Goal: Navigation & Orientation: Find specific page/section

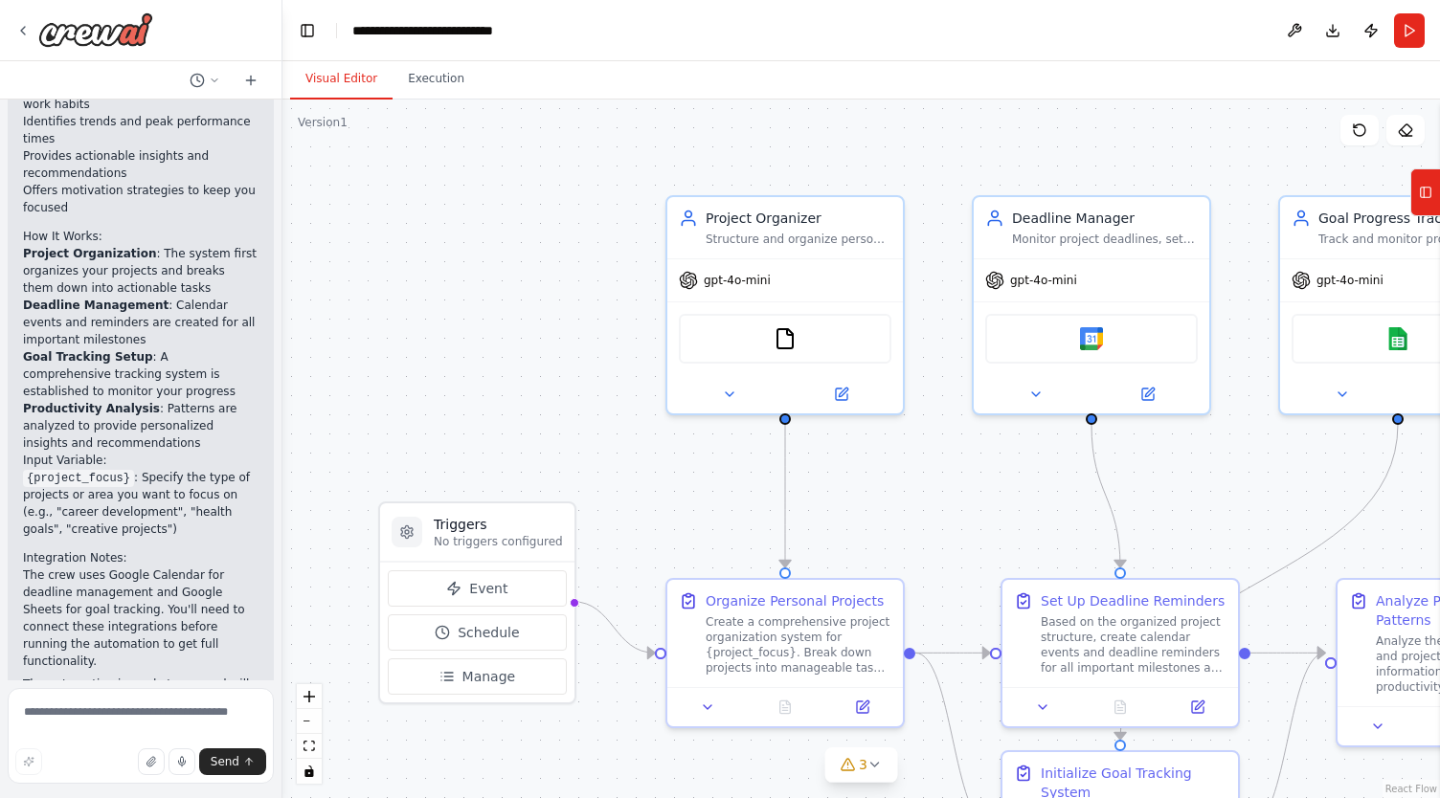
scroll to position [2547, 0]
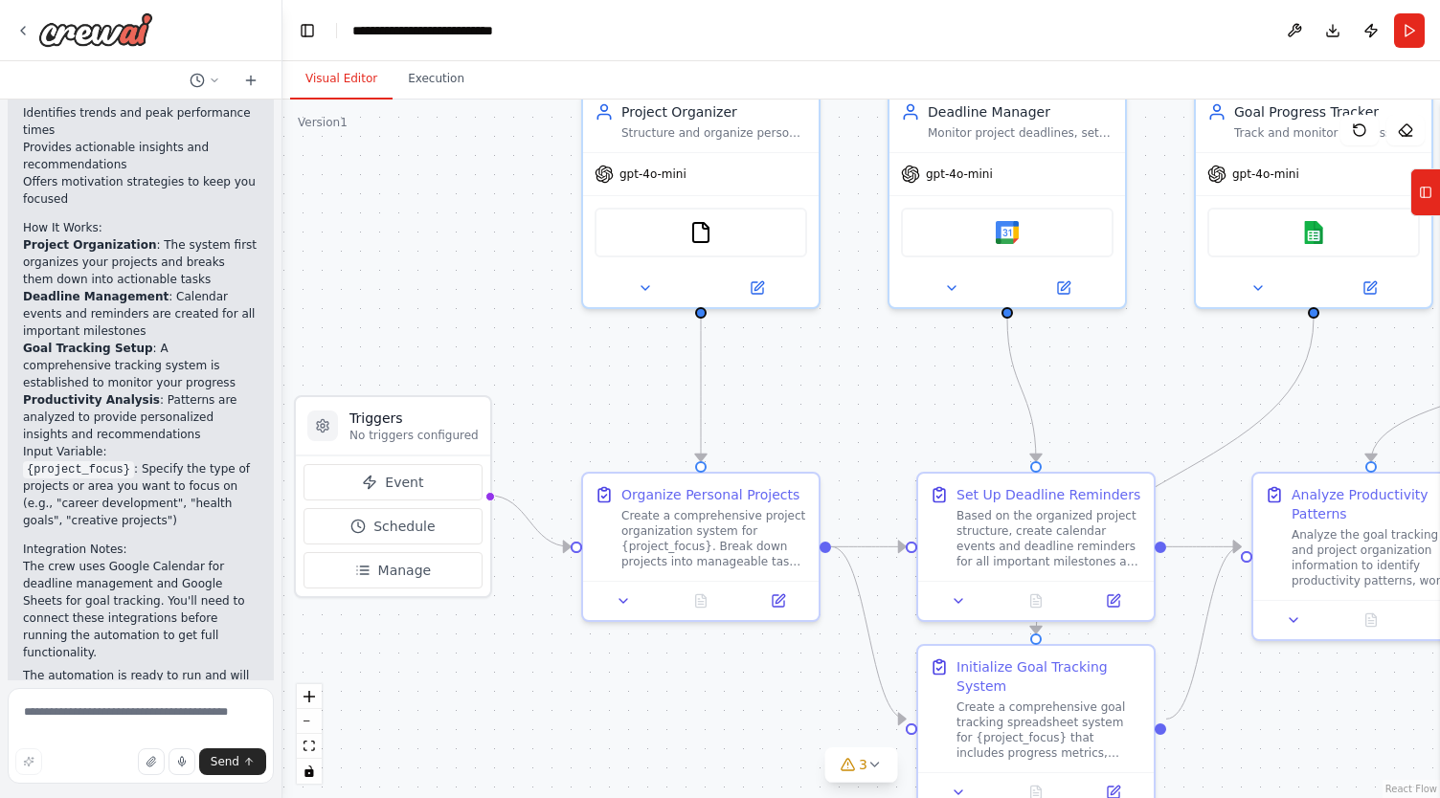
drag, startPoint x: 503, startPoint y: 281, endPoint x: 418, endPoint y: 177, distance: 134.1
click at [418, 177] on div ".deletable-edge-delete-btn { width: 20px; height: 20px; border: 0px solid #ffff…" at bounding box center [860, 449] width 1157 height 699
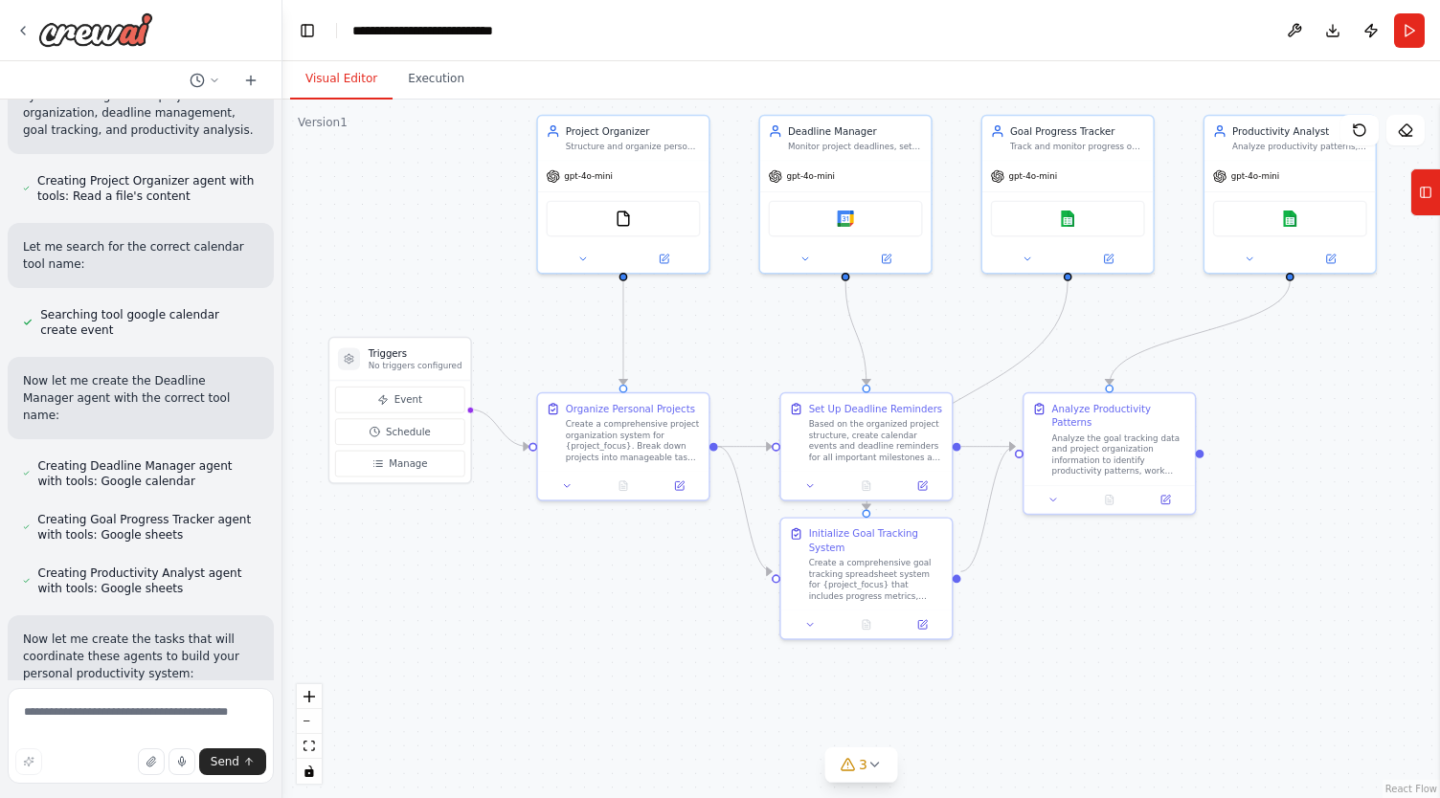
scroll to position [789, 0]
click at [33, 43] on div at bounding box center [84, 29] width 138 height 34
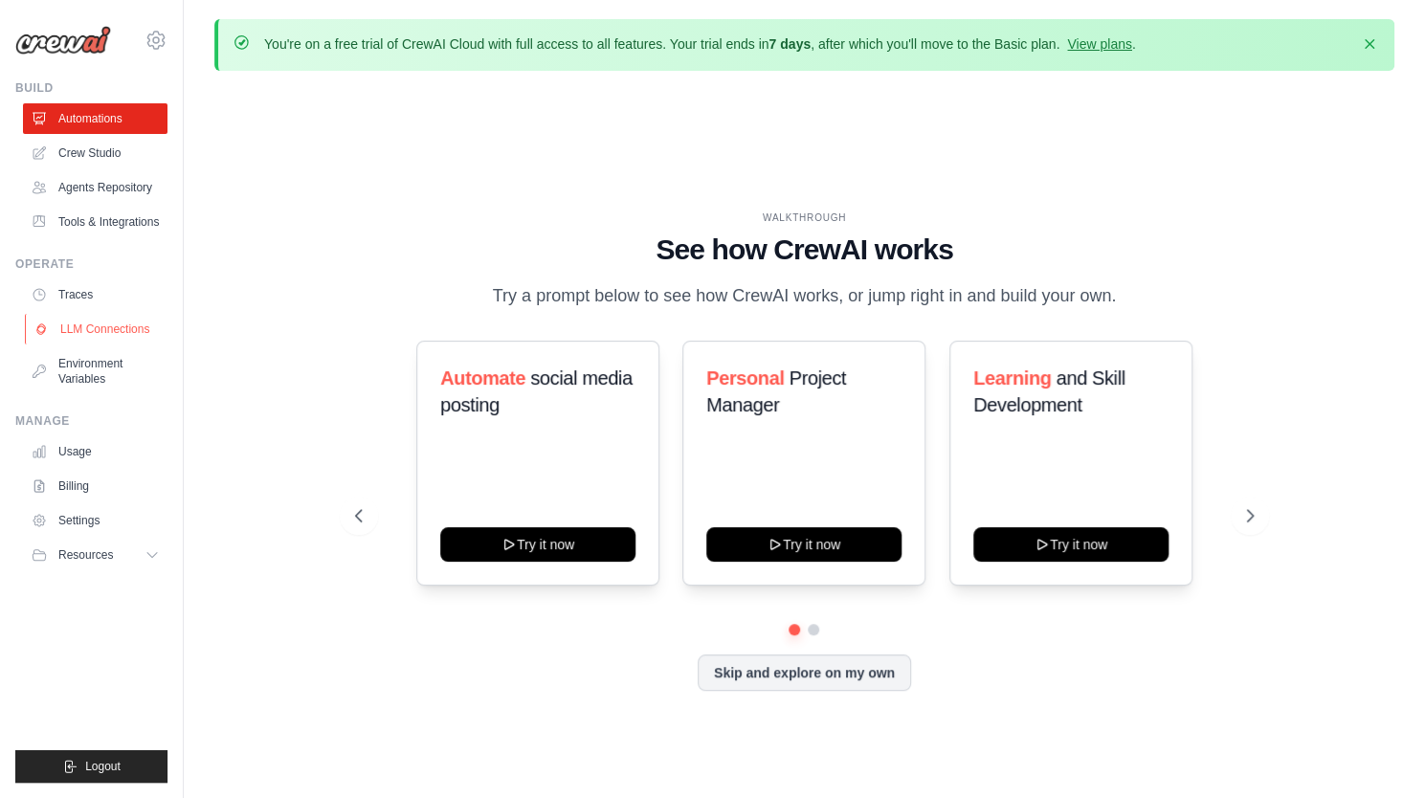
click at [112, 332] on link "LLM Connections" at bounding box center [97, 329] width 145 height 31
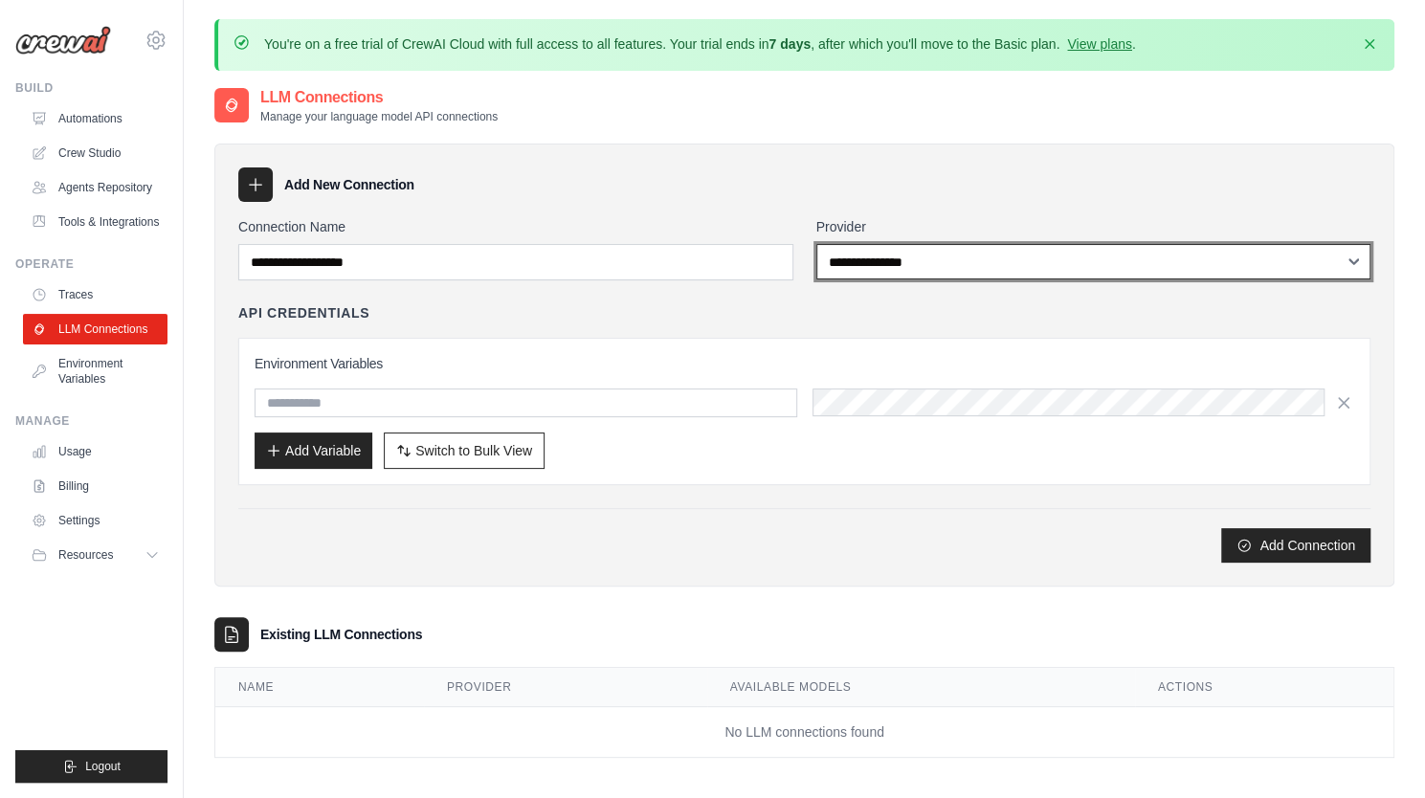
click at [900, 265] on select "**********" at bounding box center [1094, 261] width 555 height 35
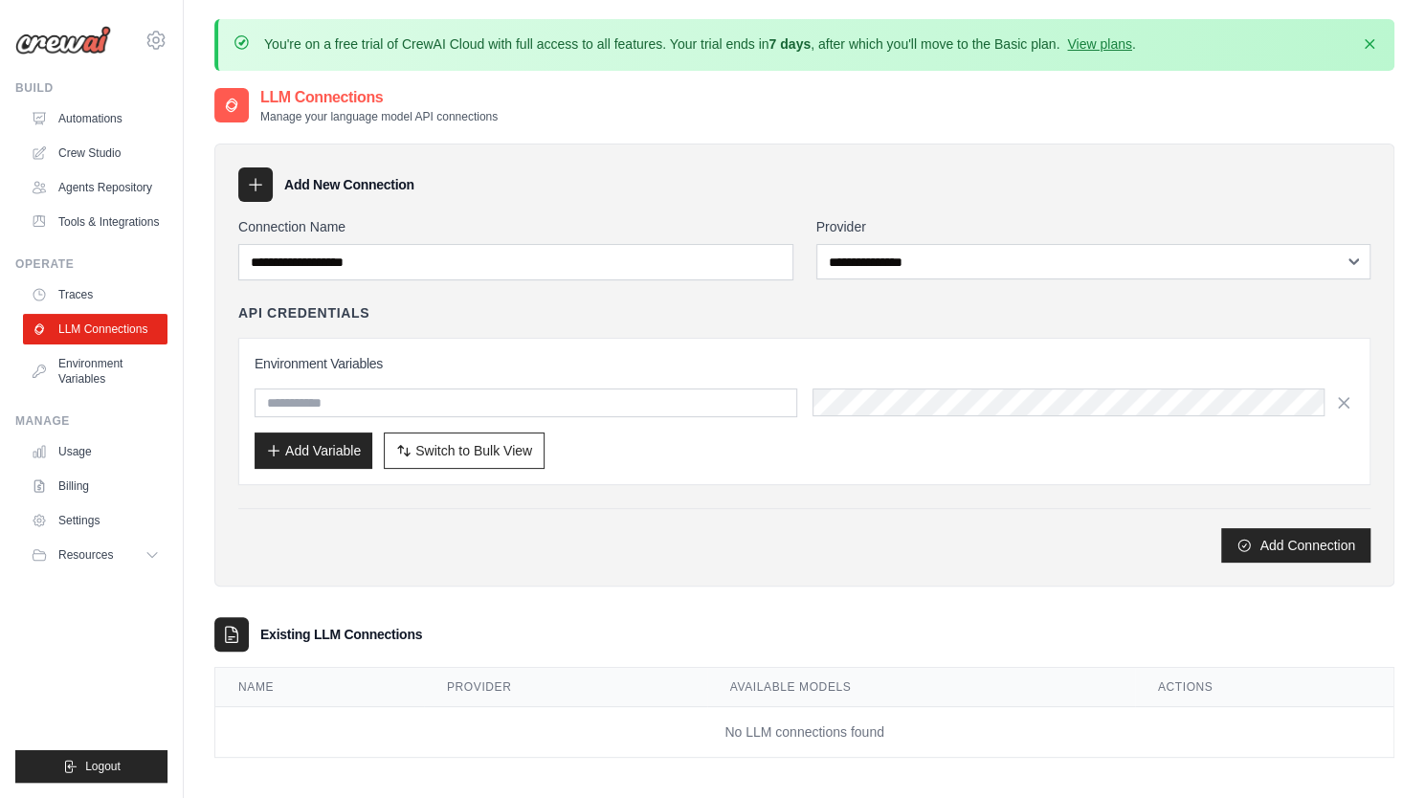
click at [746, 197] on div "Add New Connection" at bounding box center [804, 185] width 1132 height 34
click at [75, 297] on link "Traces" at bounding box center [97, 295] width 145 height 31
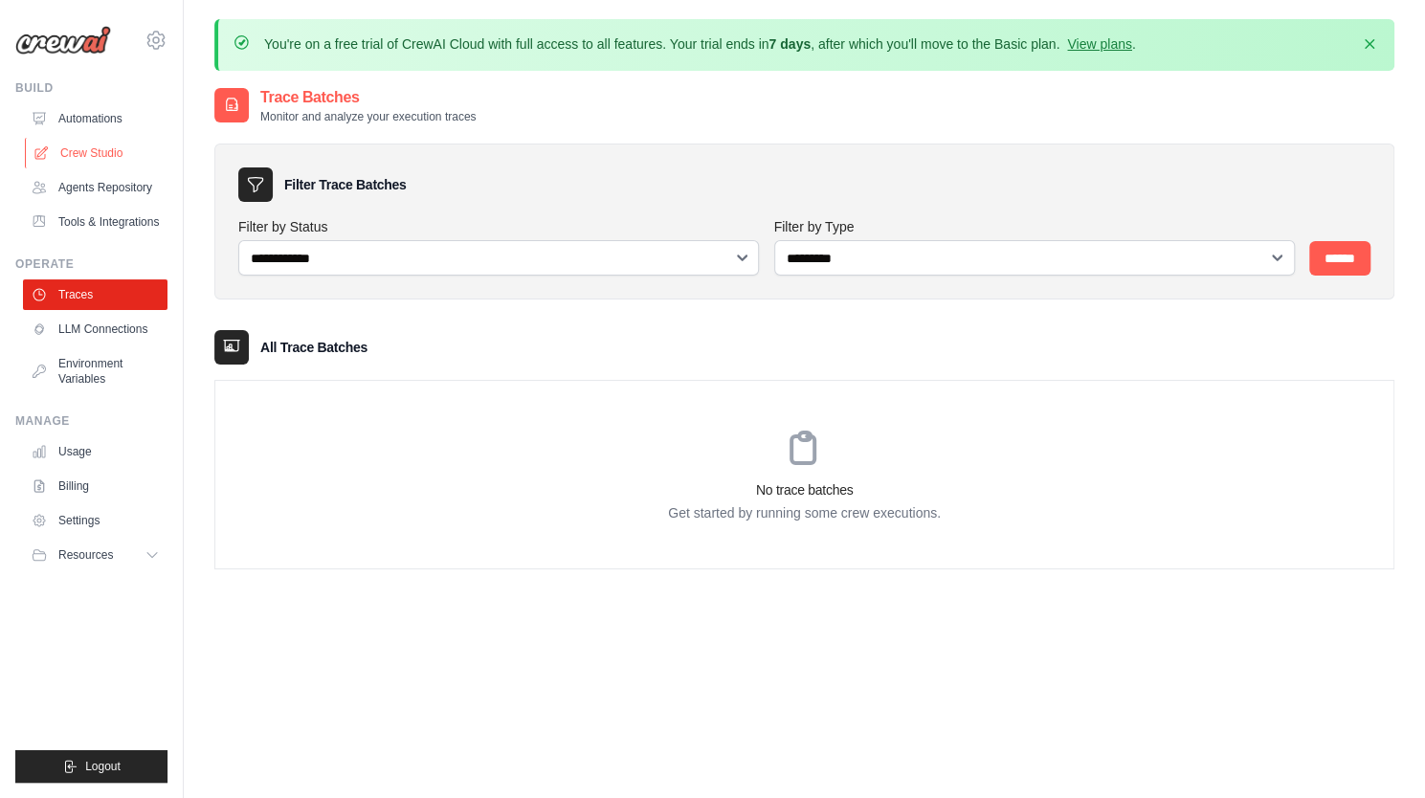
click at [99, 154] on link "Crew Studio" at bounding box center [97, 153] width 145 height 31
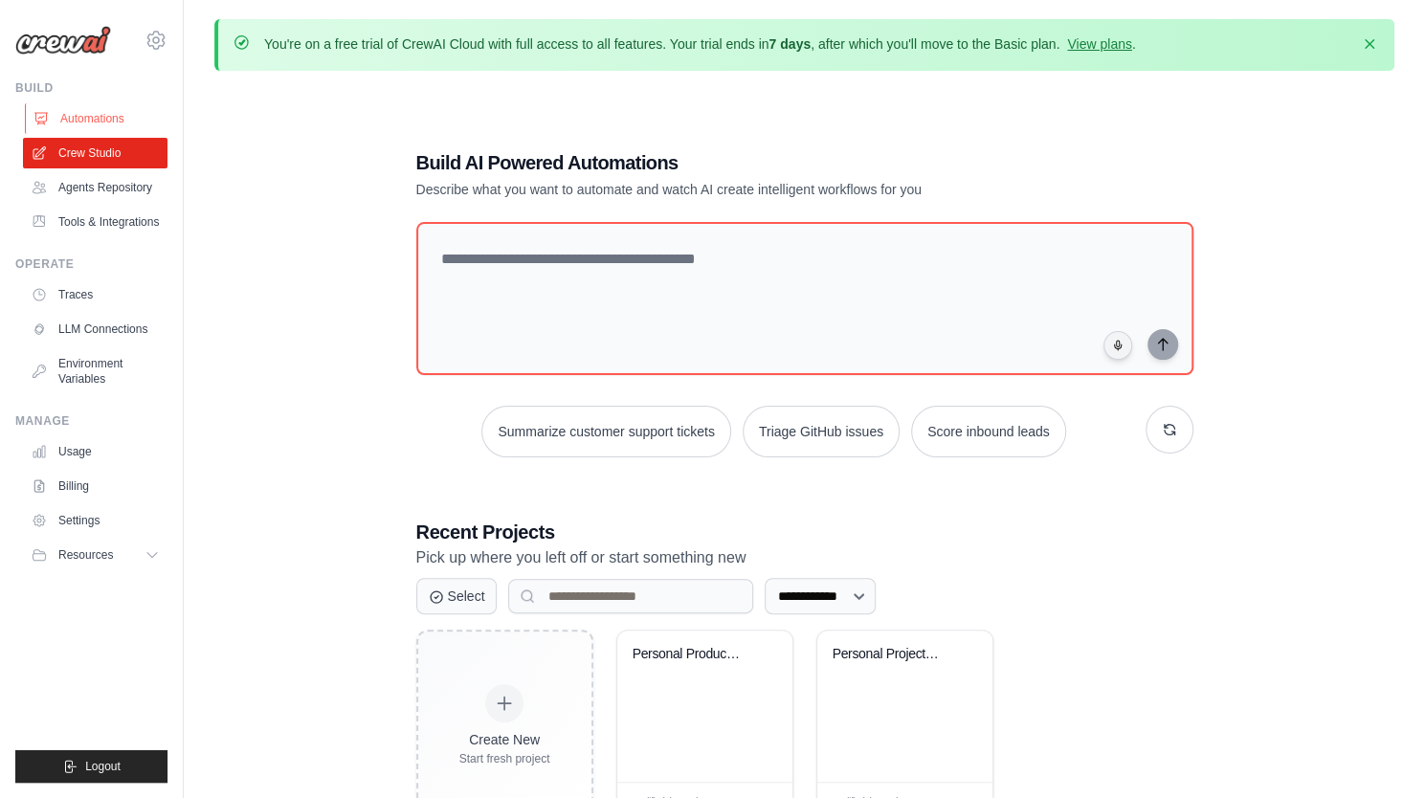
click at [101, 115] on link "Automations" at bounding box center [97, 118] width 145 height 31
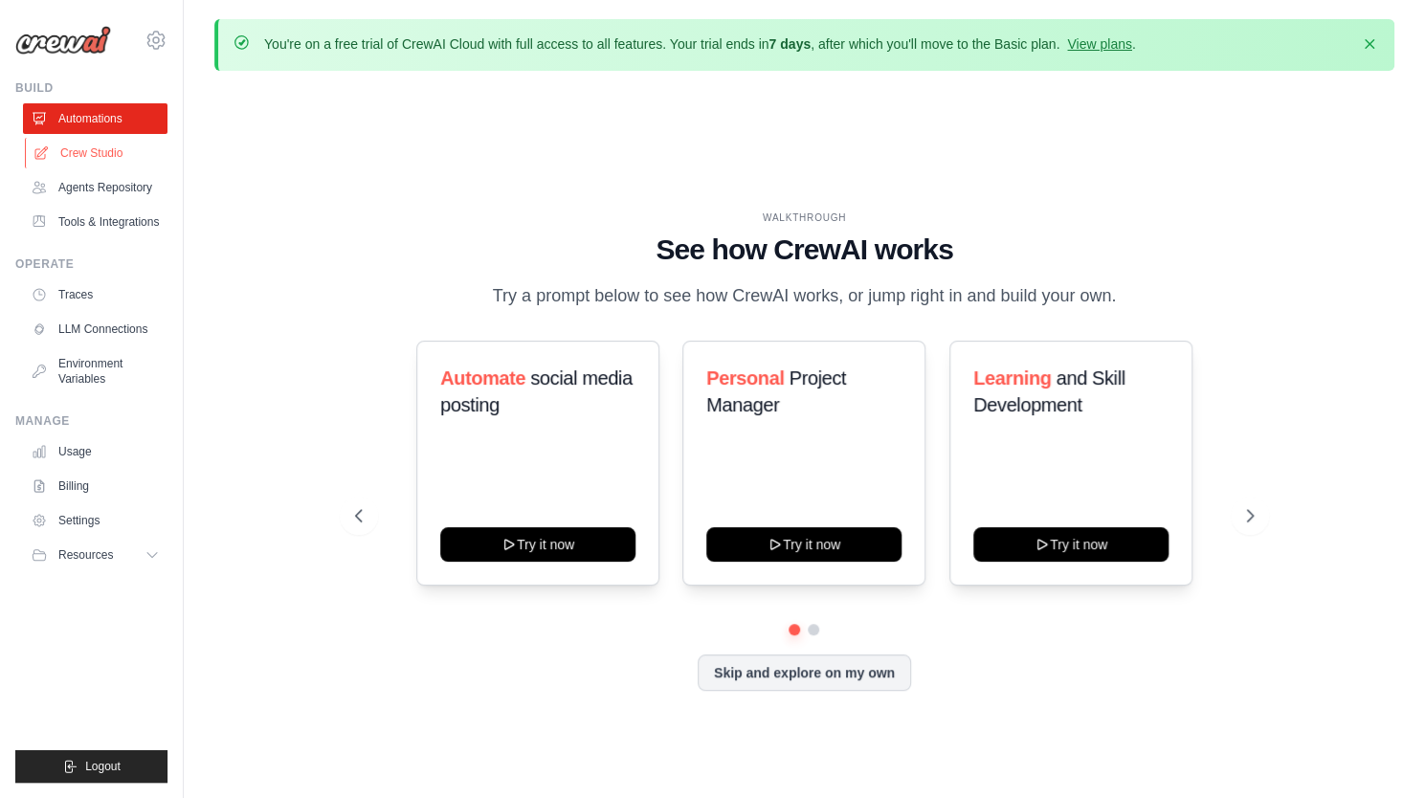
click at [104, 157] on link "Crew Studio" at bounding box center [97, 153] width 145 height 31
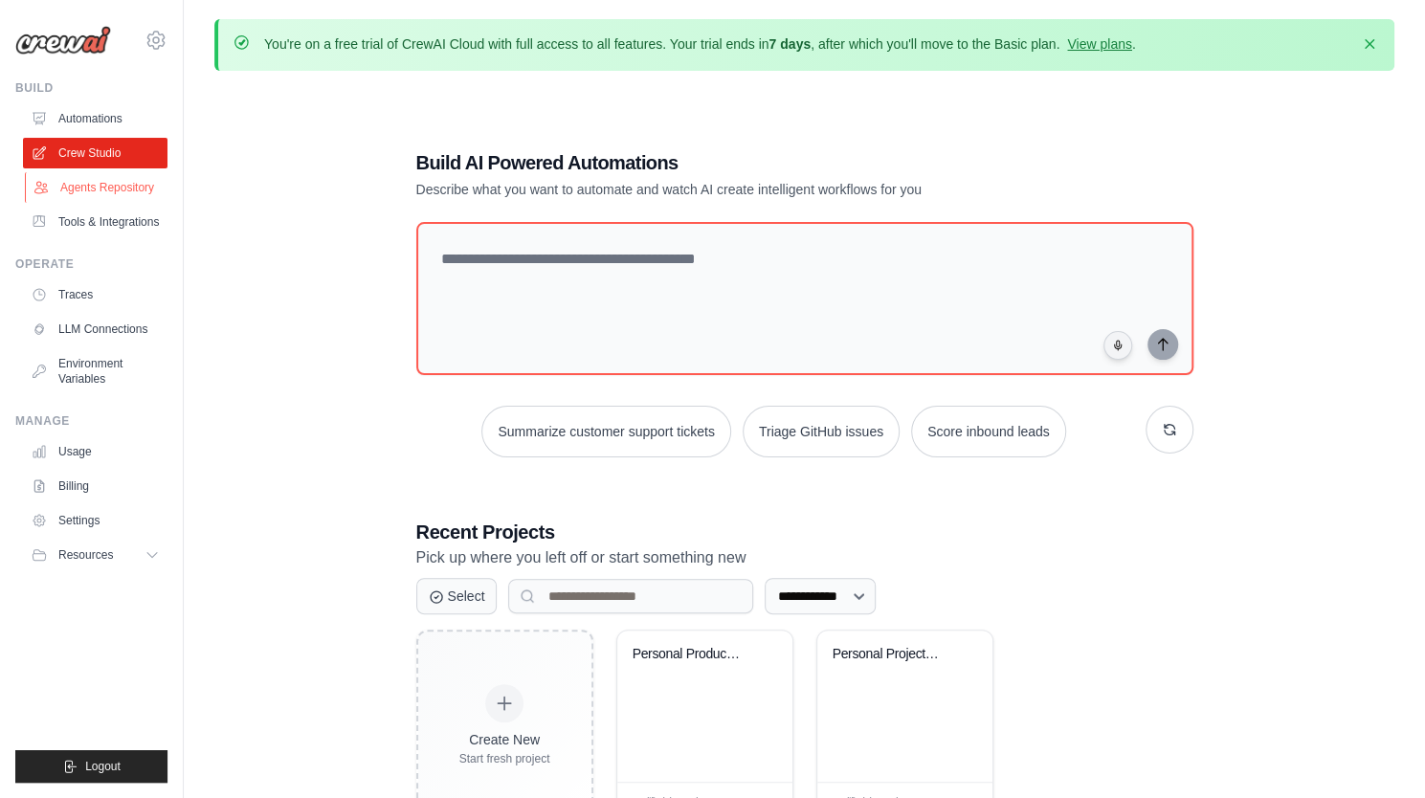
click at [105, 191] on link "Agents Repository" at bounding box center [97, 187] width 145 height 31
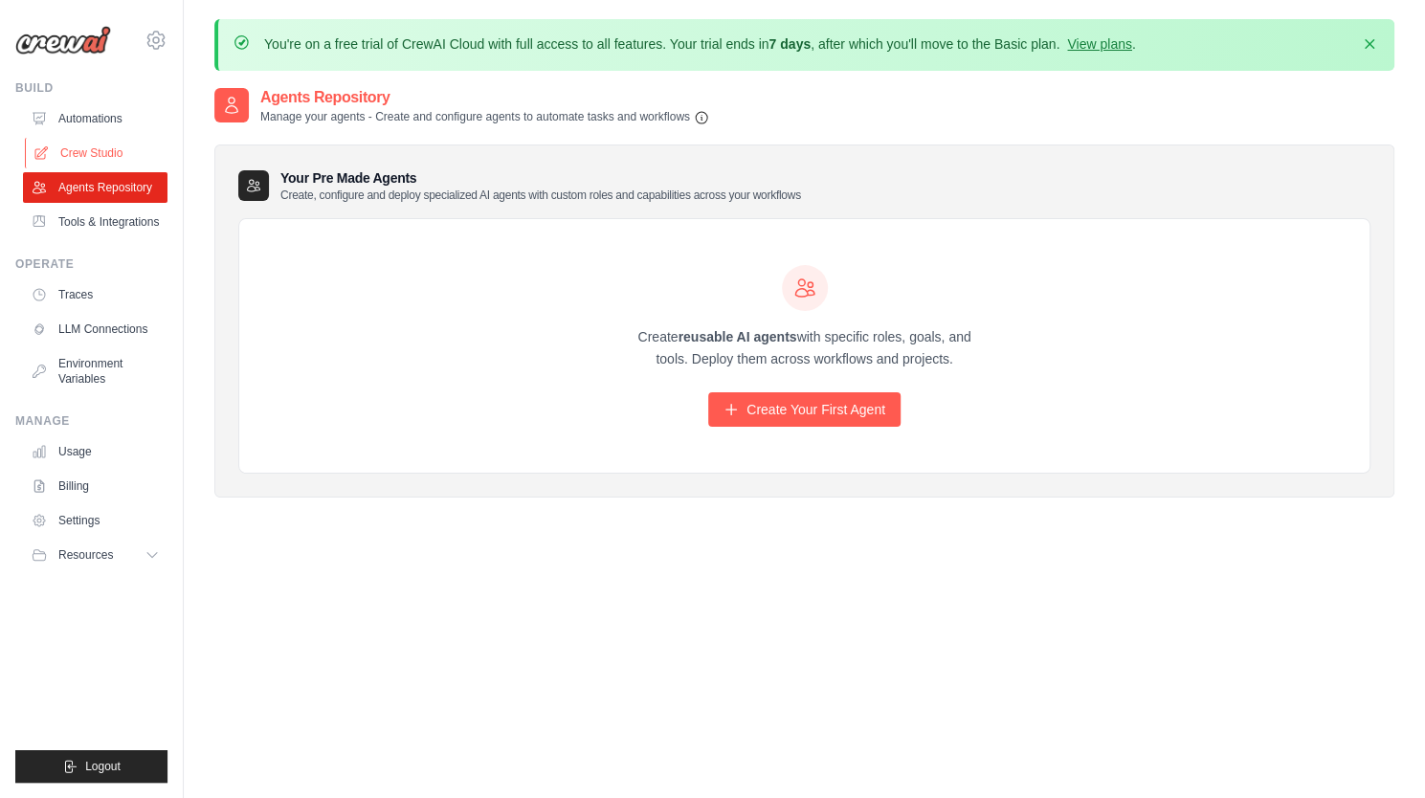
click at [108, 152] on link "Crew Studio" at bounding box center [97, 153] width 145 height 31
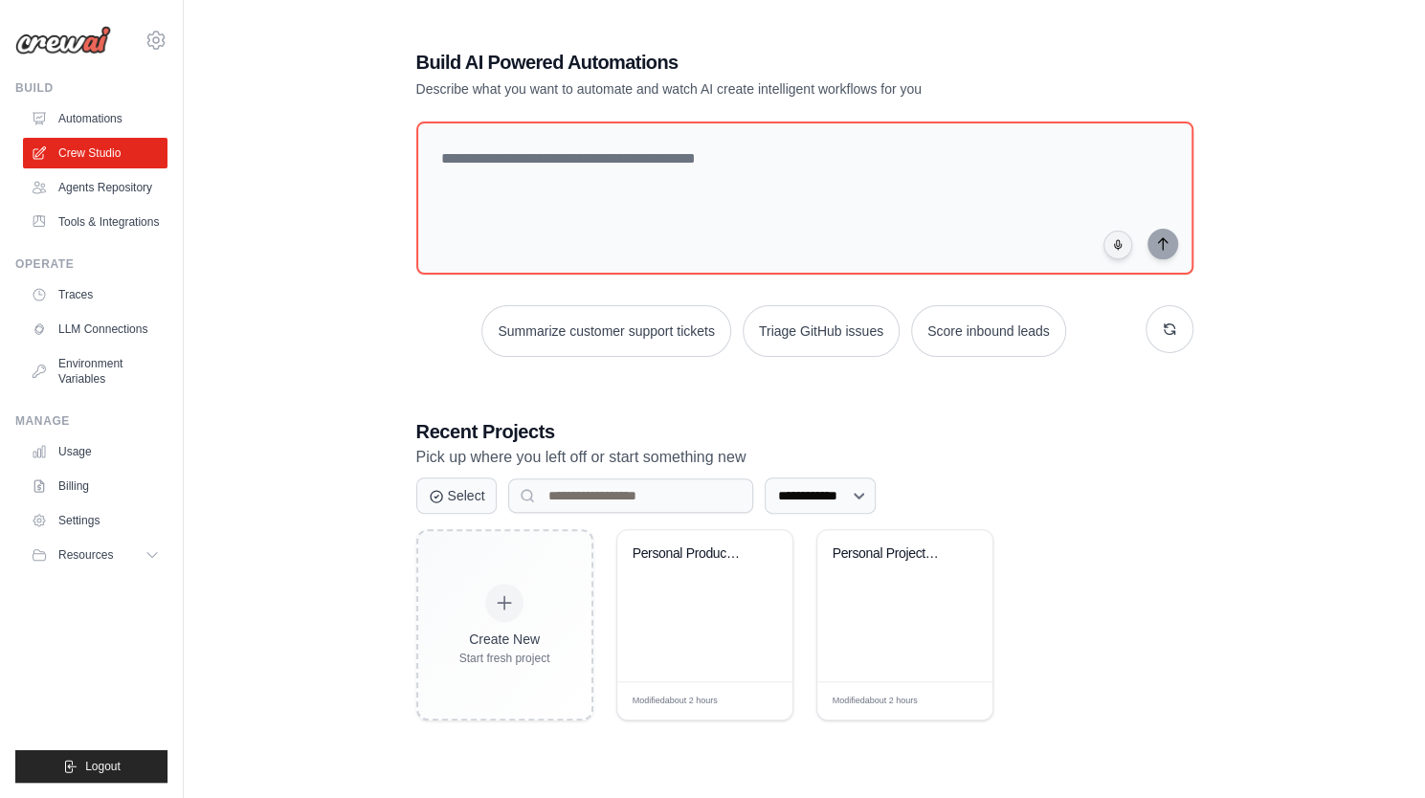
scroll to position [101, 0]
click at [746, 571] on div "Personal Productivity Manager" at bounding box center [705, 567] width 145 height 44
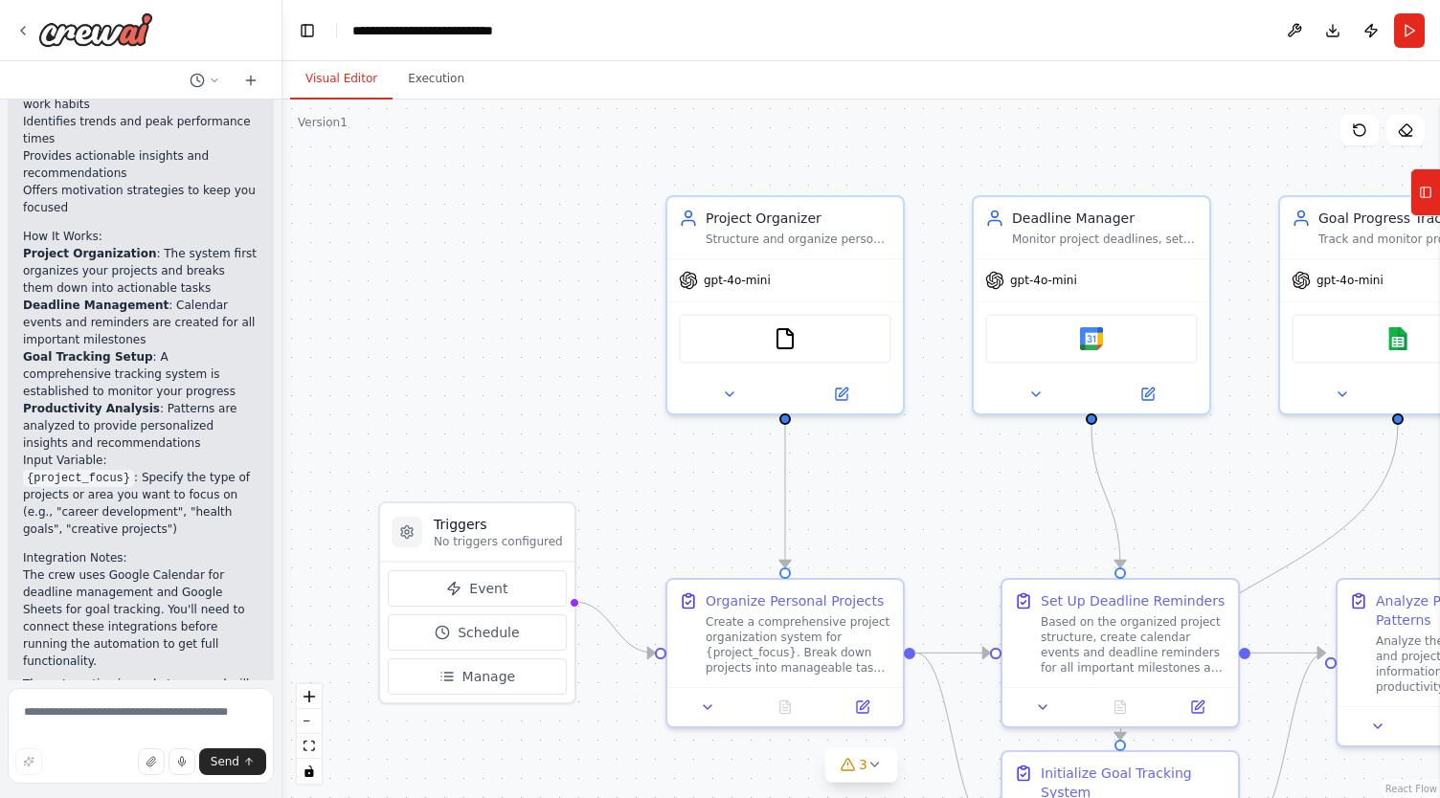
scroll to position [2547, 0]
